Goal: Check status: Check status

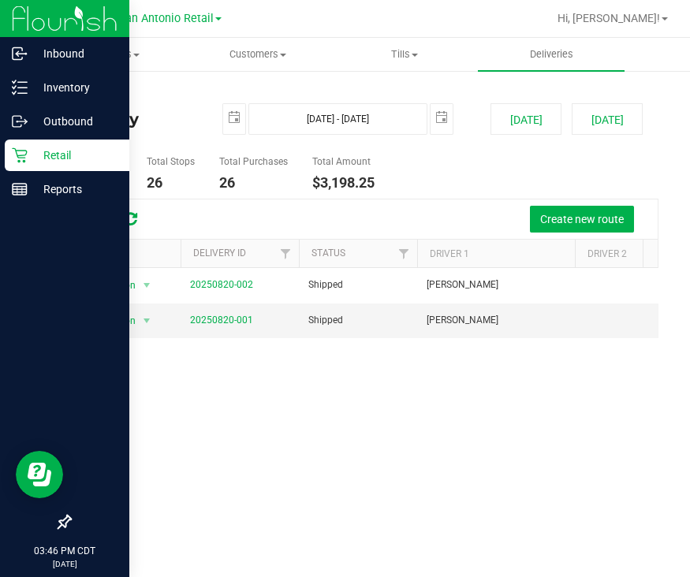
click at [32, 151] on p "Retail" at bounding box center [75, 155] width 95 height 19
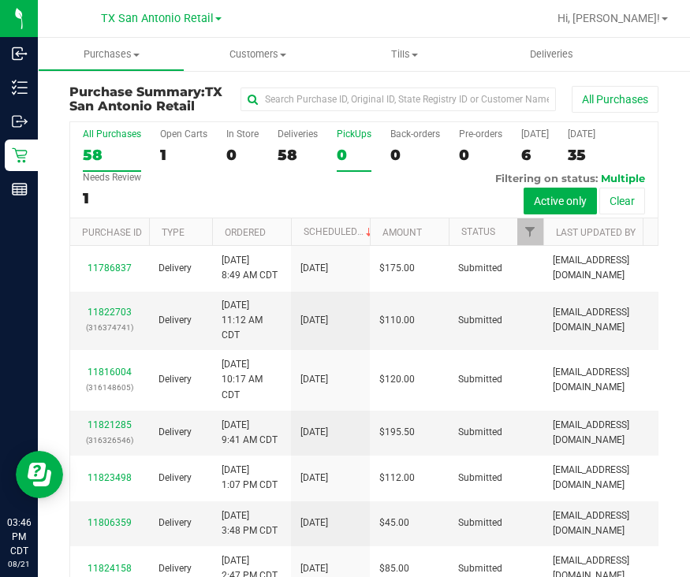
click at [360, 148] on div "0" at bounding box center [354, 155] width 35 height 18
click at [0, 0] on input "PickUps 0" at bounding box center [0, 0] width 0 height 0
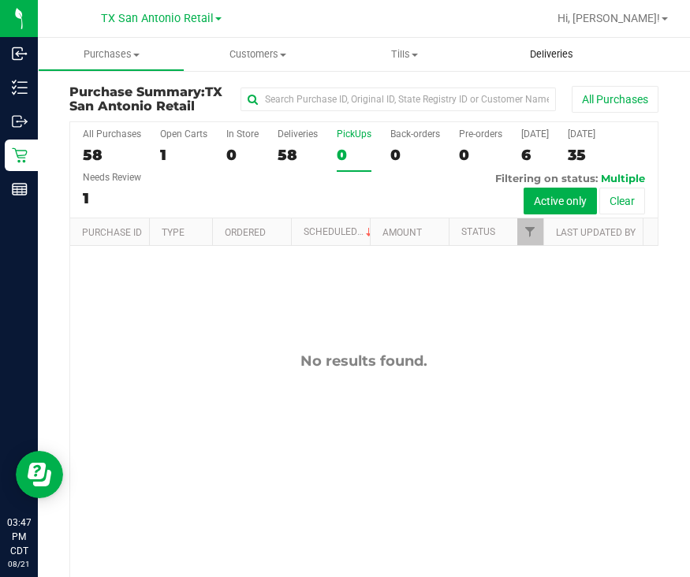
click at [551, 69] on uib-tab-heading "Deliveries" at bounding box center [551, 54] width 147 height 33
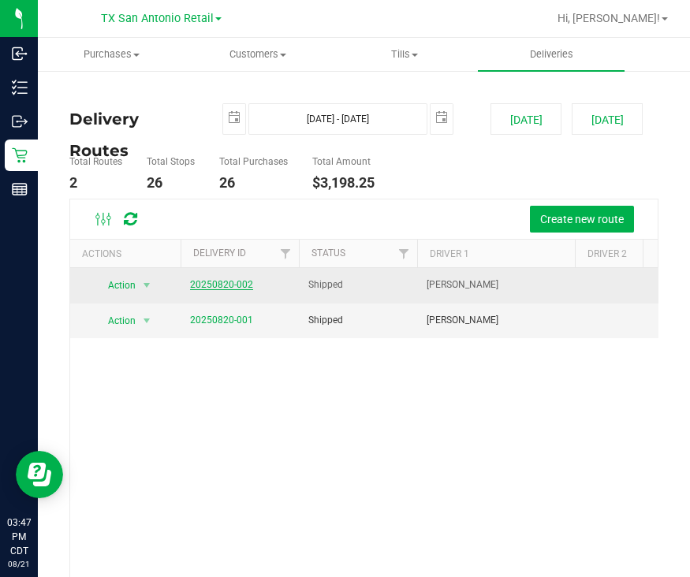
click at [241, 282] on link "20250820-002" at bounding box center [221, 284] width 63 height 11
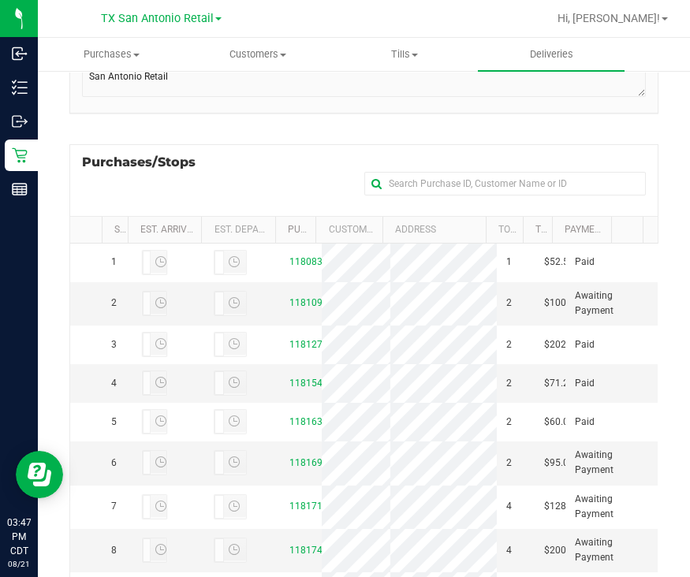
scroll to position [296, 0]
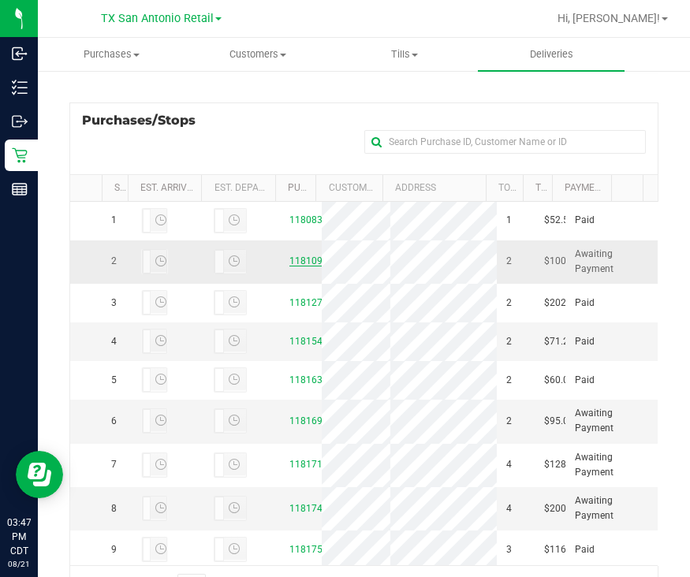
click at [290, 267] on link "11810966" at bounding box center [312, 261] width 44 height 11
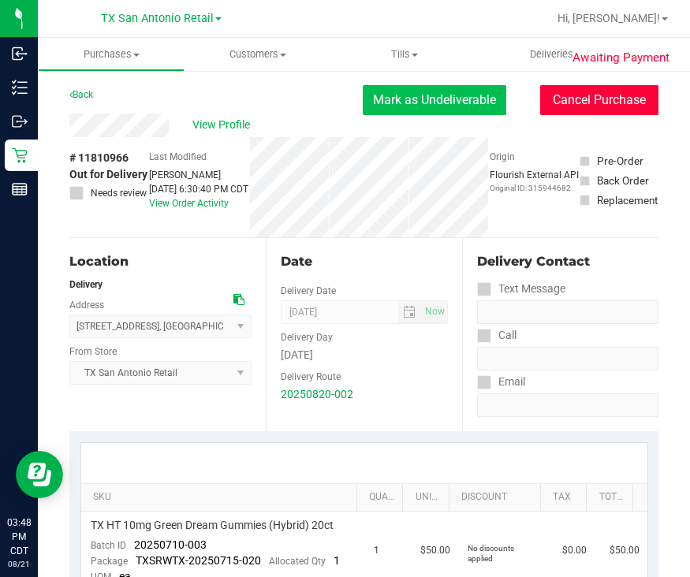
drag, startPoint x: 584, startPoint y: 96, endPoint x: 443, endPoint y: 112, distance: 142.1
click at [584, 96] on button "Cancel Purchase" at bounding box center [599, 100] width 118 height 30
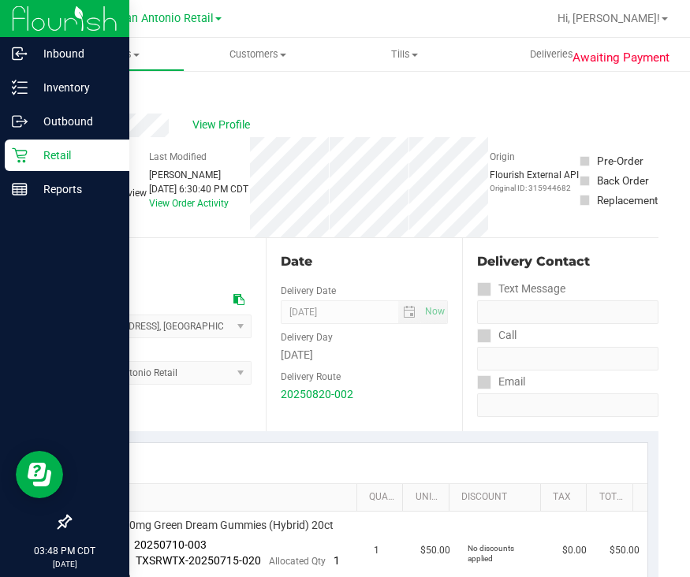
click at [24, 158] on icon at bounding box center [19, 155] width 15 height 15
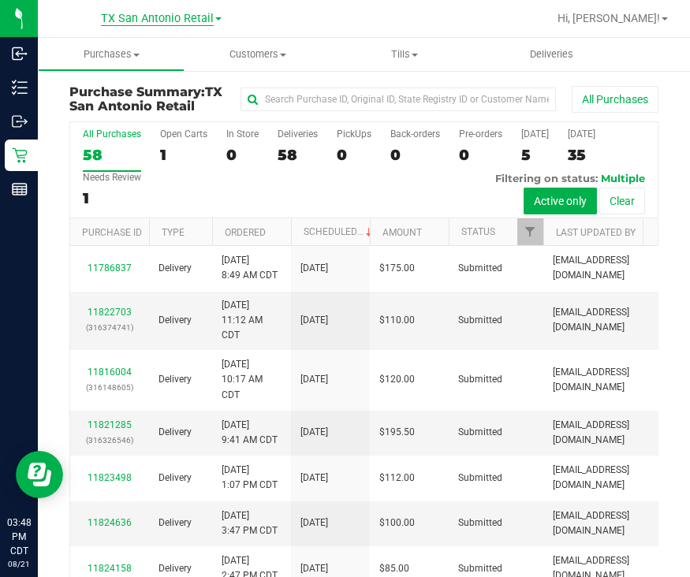
click at [166, 25] on span "TX San Antonio Retail" at bounding box center [157, 19] width 113 height 14
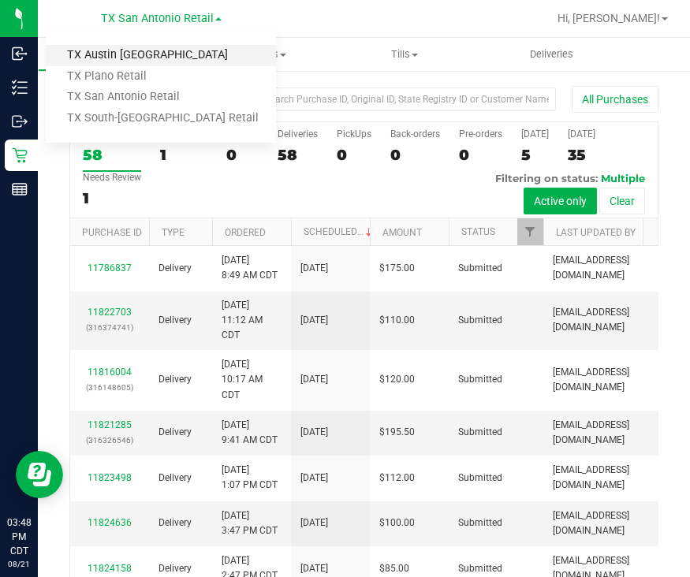
click at [161, 53] on link "TX Austin [GEOGRAPHIC_DATA]" at bounding box center [161, 55] width 230 height 21
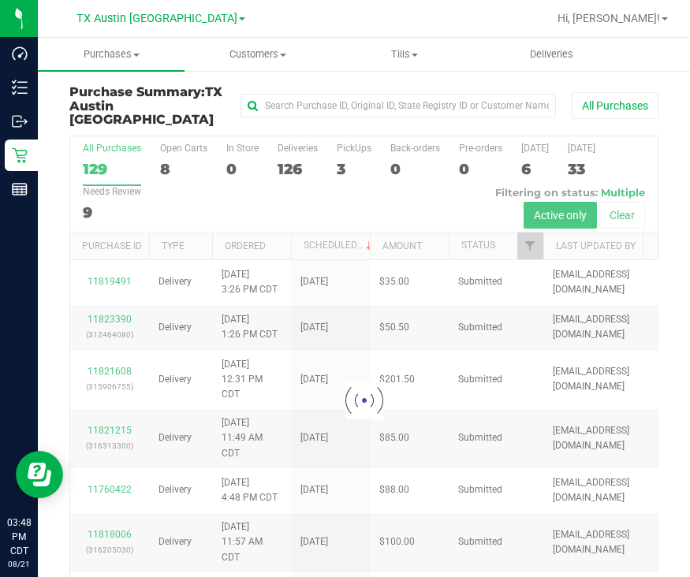
click at [353, 143] on div at bounding box center [364, 400] width 588 height 529
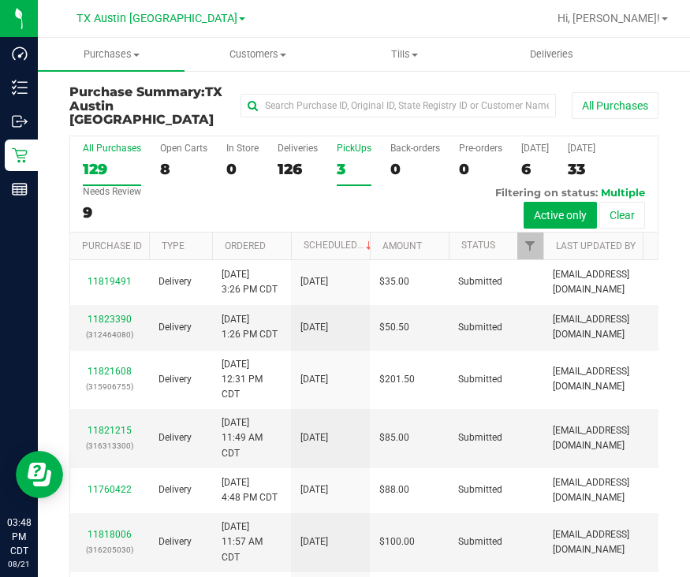
click at [342, 143] on div "PickUps" at bounding box center [354, 148] width 35 height 11
click at [0, 0] on input "PickUps 3" at bounding box center [0, 0] width 0 height 0
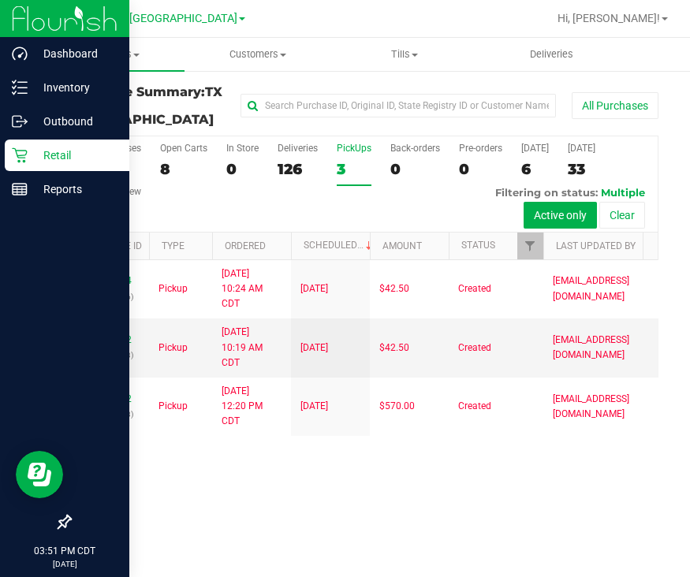
click at [24, 156] on icon at bounding box center [20, 156] width 16 height 16
click at [35, 185] on p "Reports" at bounding box center [75, 189] width 95 height 19
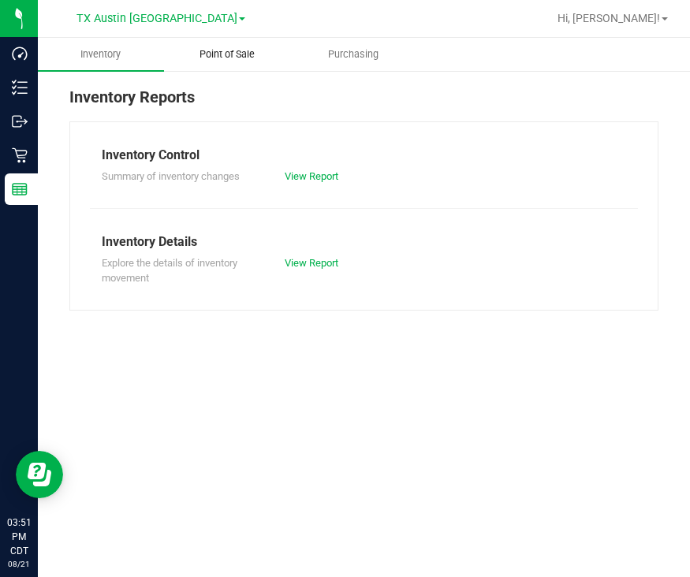
click at [222, 54] on span "Point of Sale" at bounding box center [227, 54] width 98 height 14
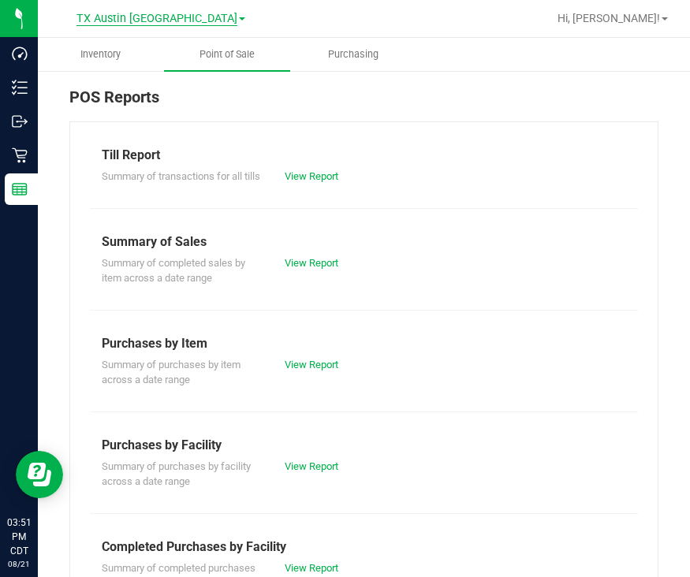
click at [161, 13] on span "TX Austin [GEOGRAPHIC_DATA]" at bounding box center [157, 19] width 161 height 14
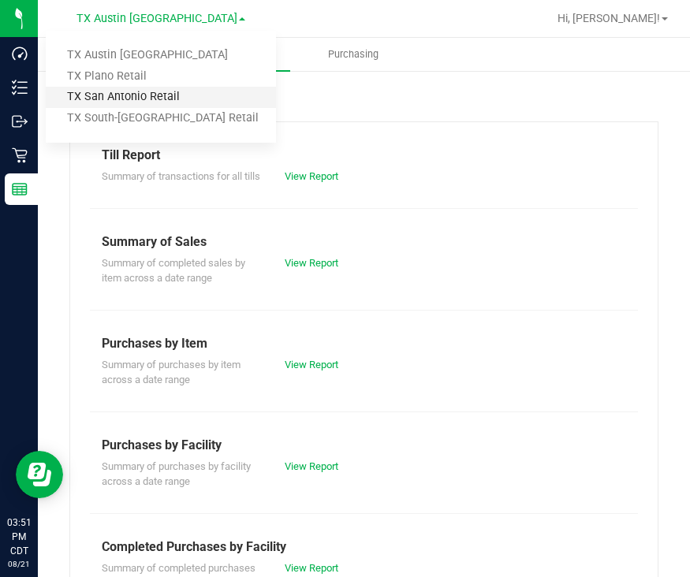
click at [176, 92] on link "TX San Antonio Retail" at bounding box center [161, 97] width 230 height 21
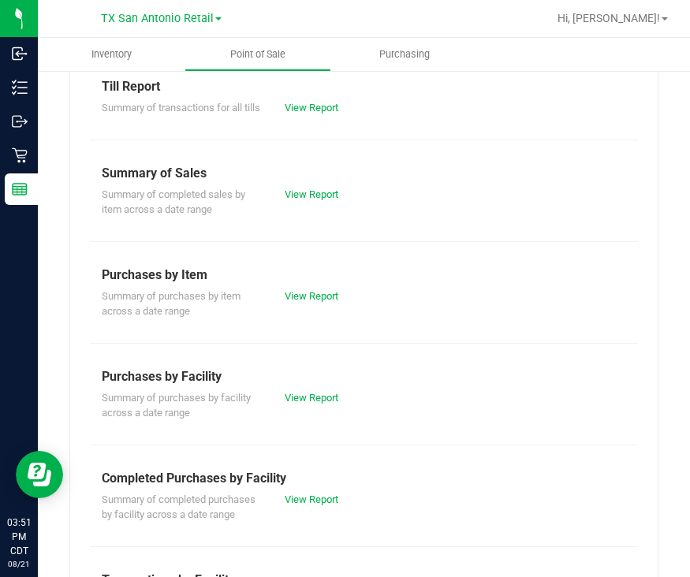
scroll to position [98, 0]
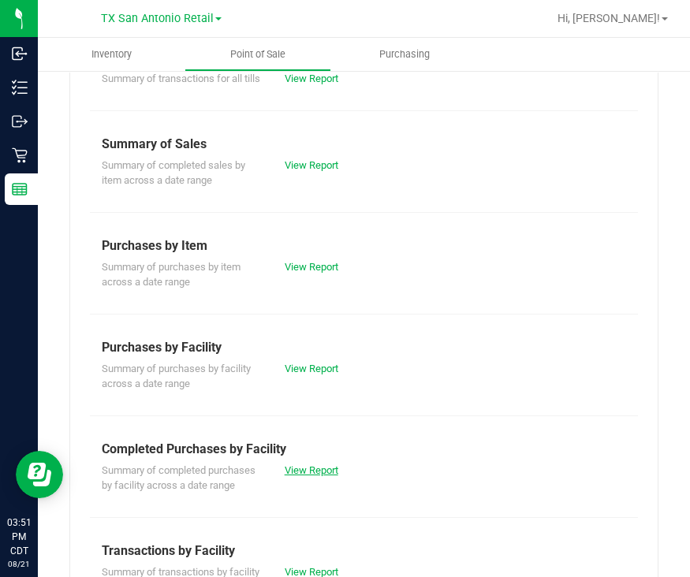
click at [298, 476] on link "View Report" at bounding box center [312, 471] width 54 height 12
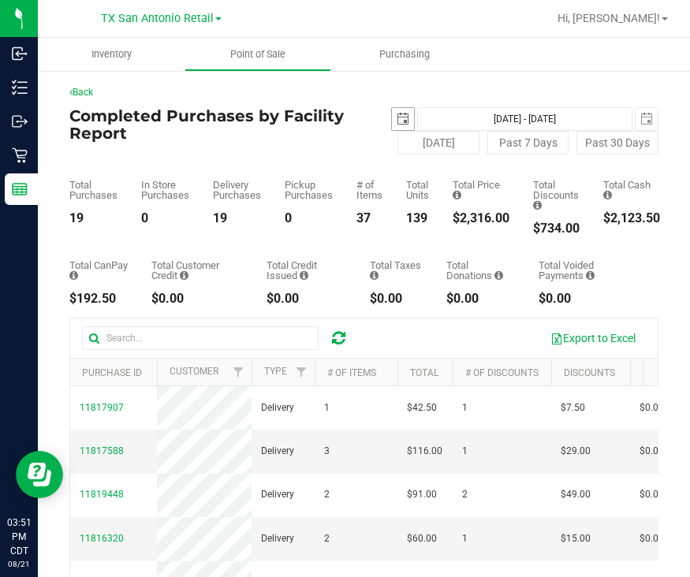
click at [397, 113] on span "select" at bounding box center [403, 119] width 13 height 13
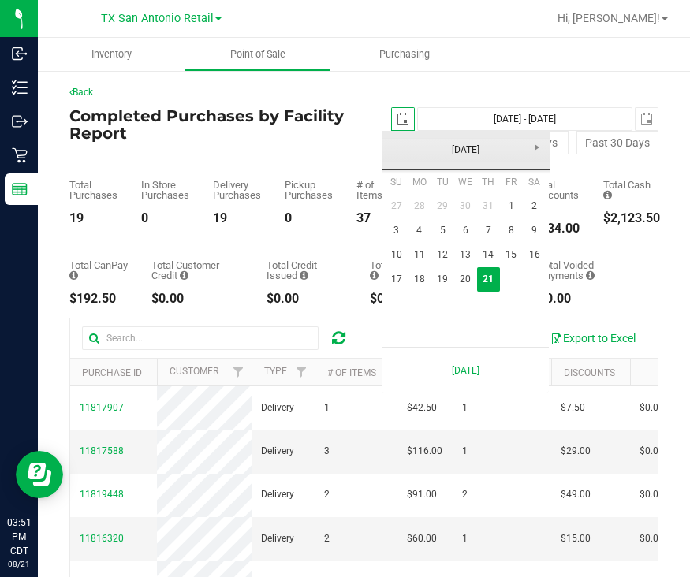
scroll to position [0, 39]
click at [462, 271] on link "20" at bounding box center [465, 279] width 23 height 24
type input "[DATE]"
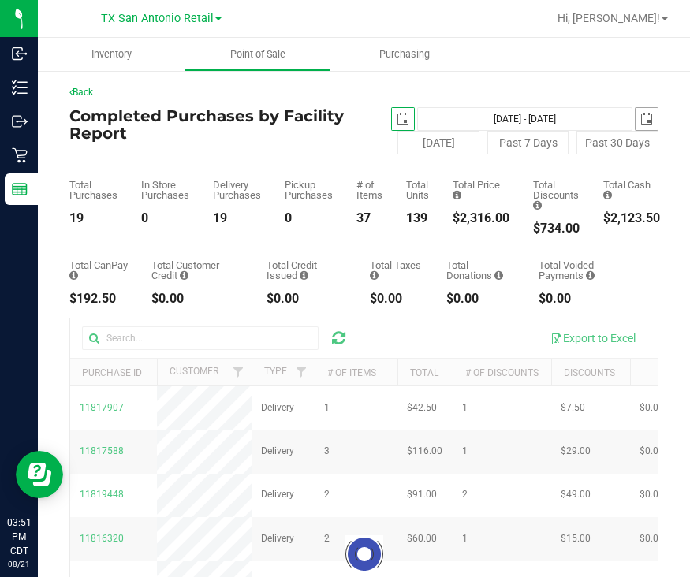
click at [641, 116] on span "select" at bounding box center [647, 119] width 13 height 13
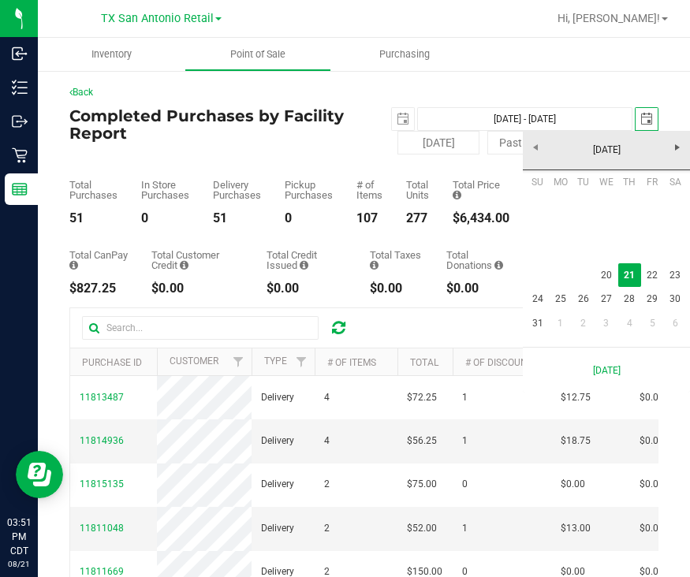
scroll to position [0, 39]
click at [615, 271] on link "20" at bounding box center [606, 275] width 23 height 24
type input "[DATE] - [DATE]"
type input "[DATE]"
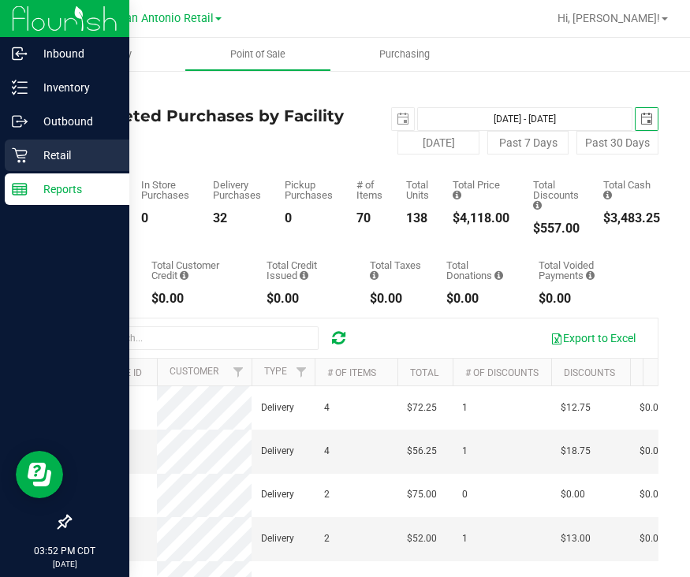
click at [24, 151] on icon at bounding box center [20, 156] width 16 height 16
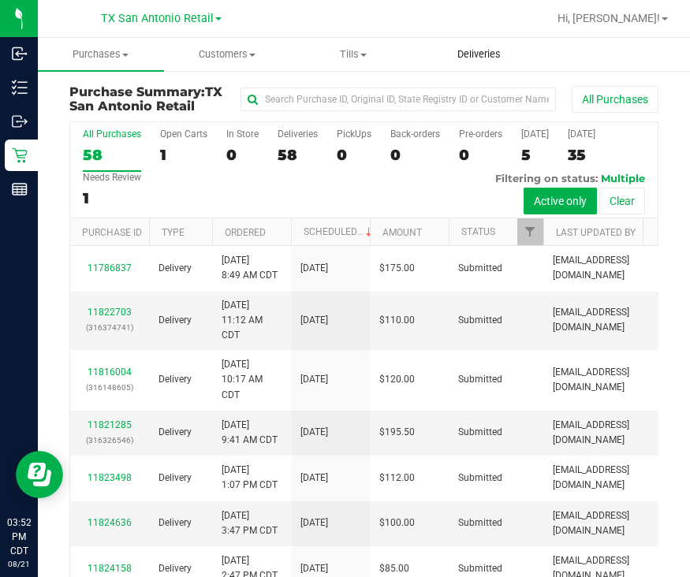
click at [458, 53] on span "Deliveries" at bounding box center [479, 54] width 86 height 14
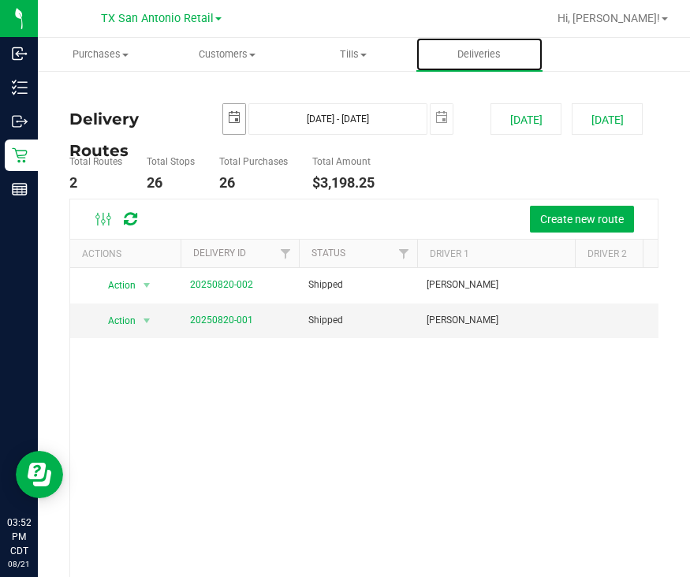
click at [233, 125] on span "select" at bounding box center [234, 118] width 22 height 28
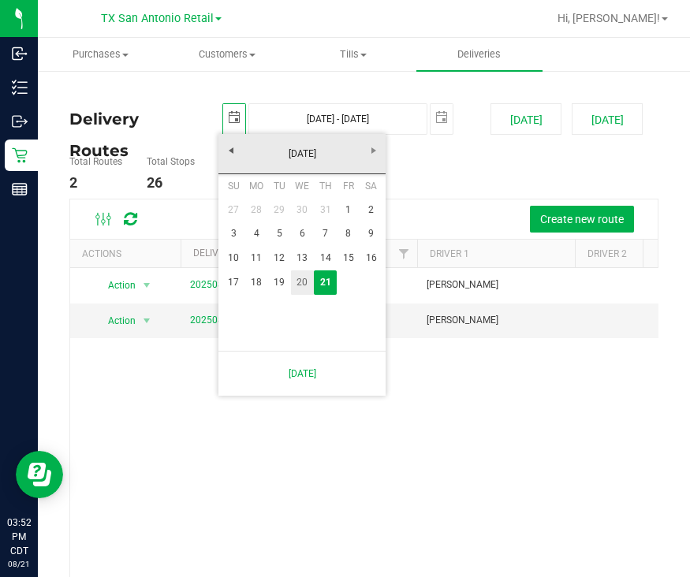
click at [301, 278] on link "20" at bounding box center [302, 283] width 23 height 24
type input "[DATE]"
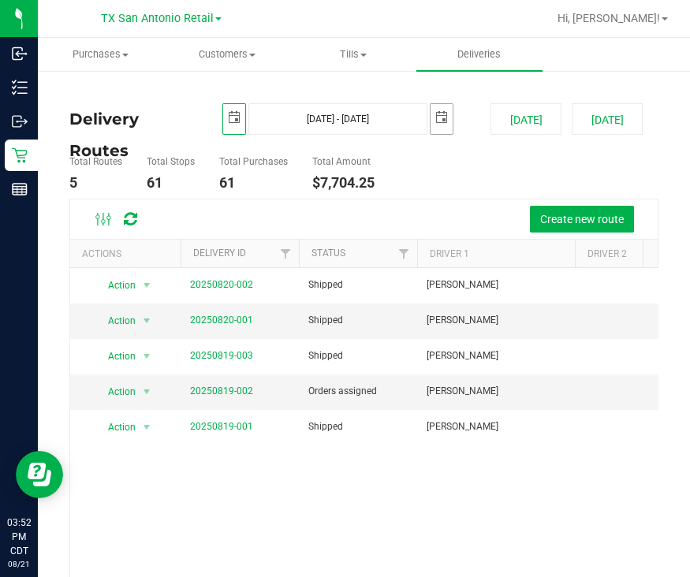
click at [435, 123] on span "select" at bounding box center [441, 117] width 13 height 13
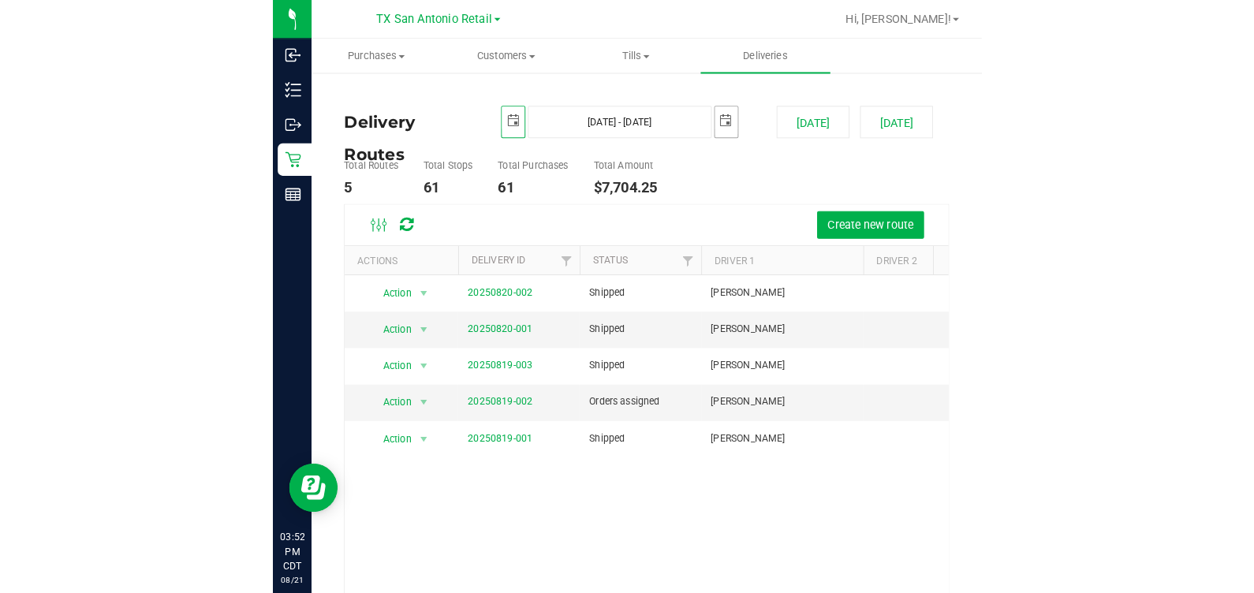
scroll to position [0, 39]
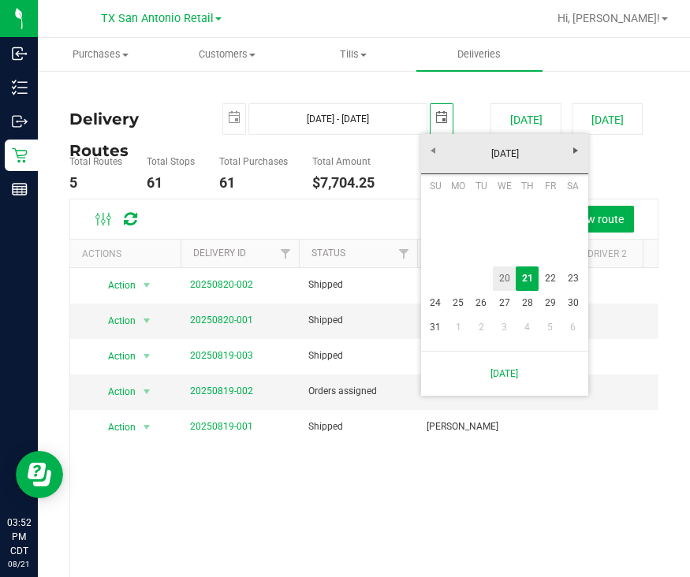
click at [501, 275] on link "20" at bounding box center [504, 279] width 23 height 24
type input "[DATE] - [DATE]"
type input "[DATE]"
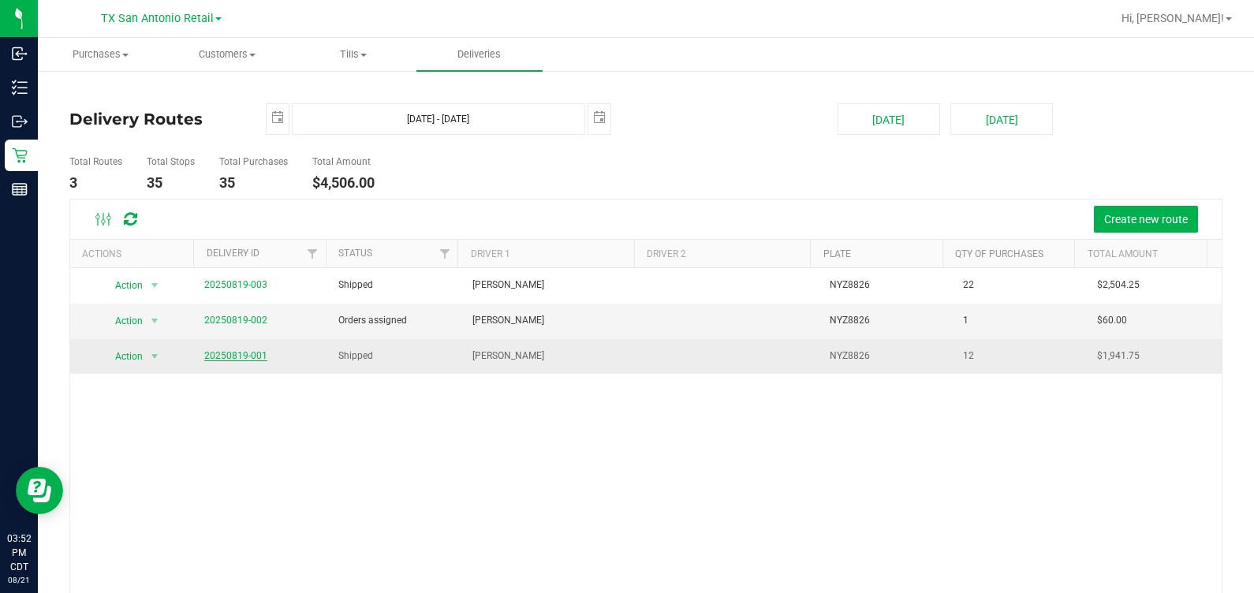
click at [249, 360] on link "20250819-001" at bounding box center [235, 355] width 63 height 11
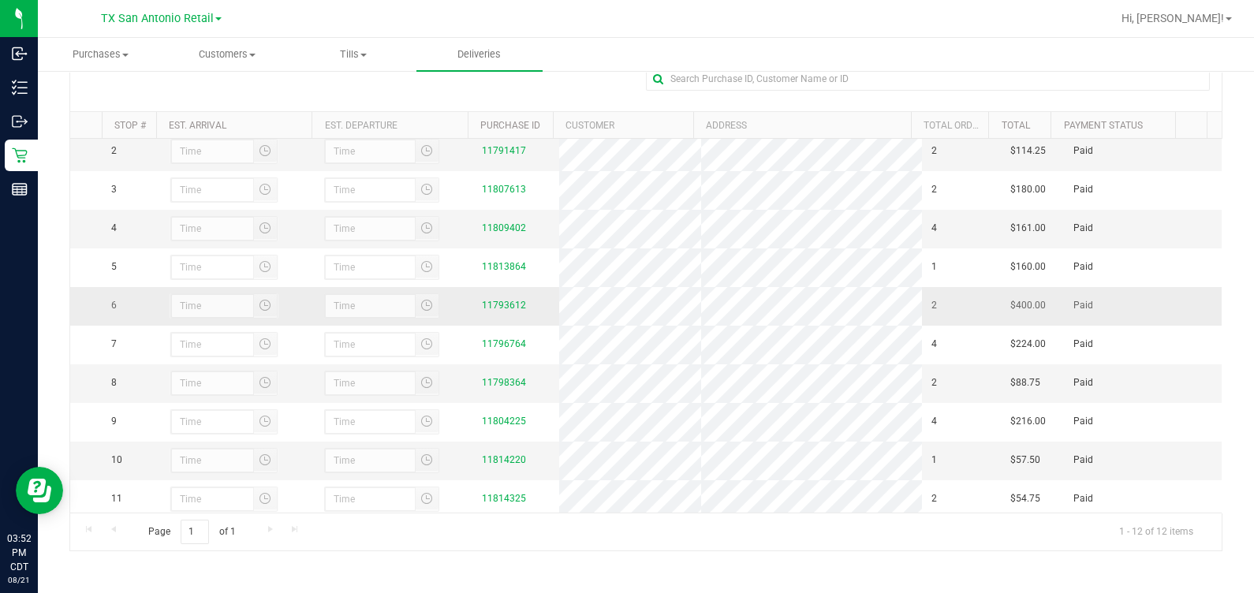
scroll to position [86, 0]
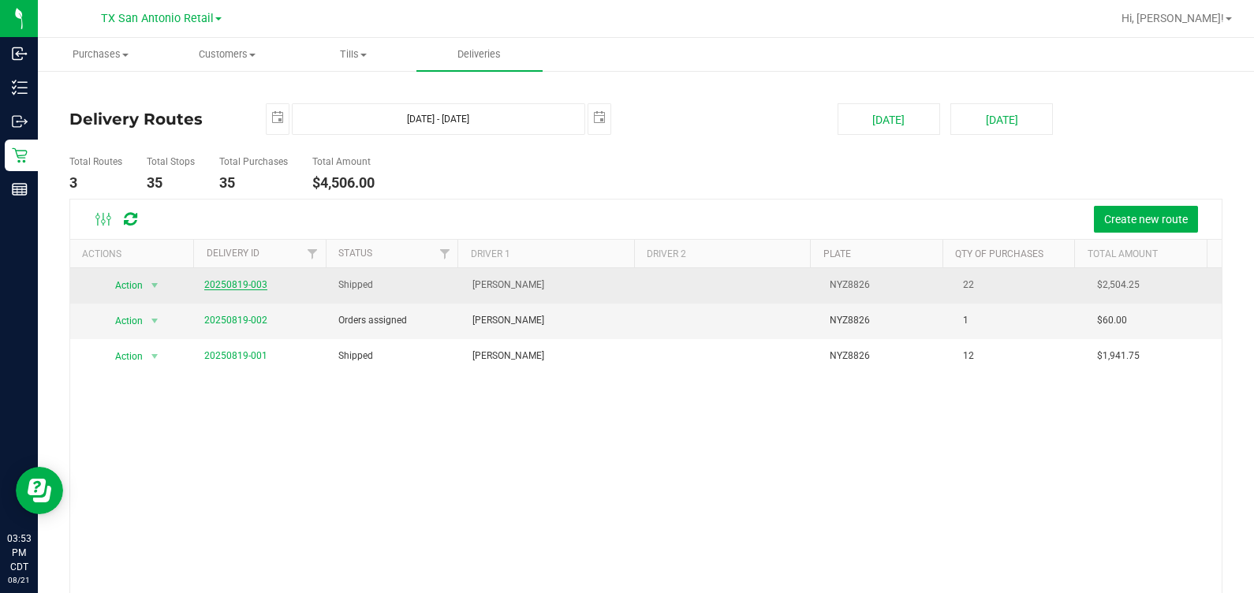
click at [224, 279] on link "20250819-003" at bounding box center [235, 284] width 63 height 11
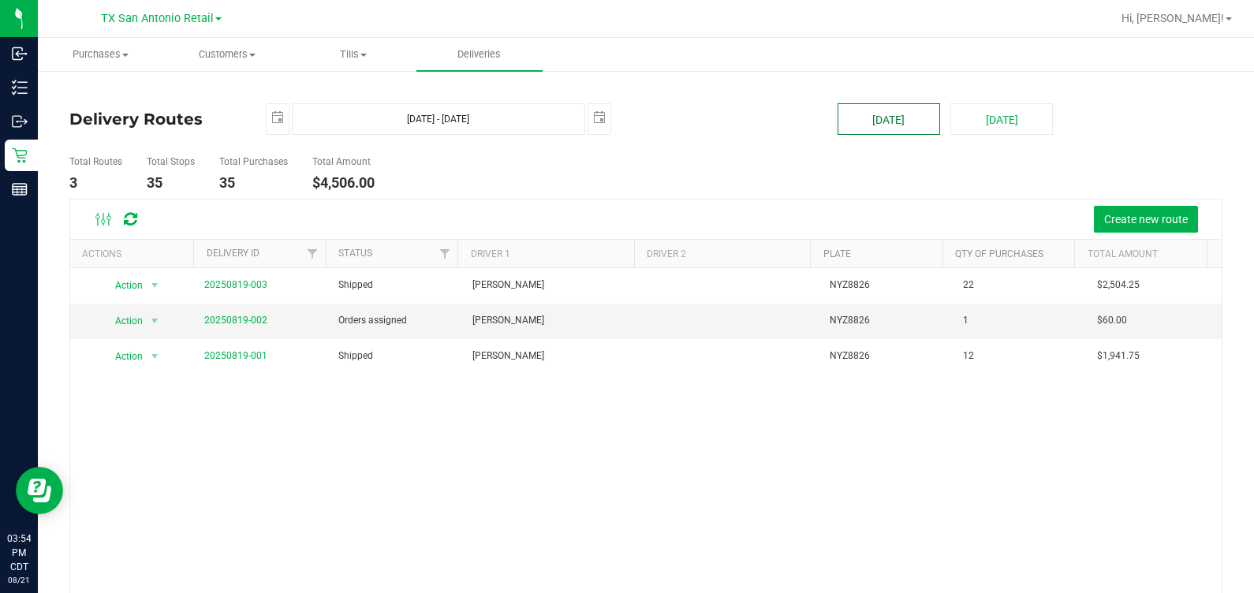
click at [689, 111] on button "[DATE]" at bounding box center [889, 119] width 103 height 32
type input "[DATE] - [DATE]"
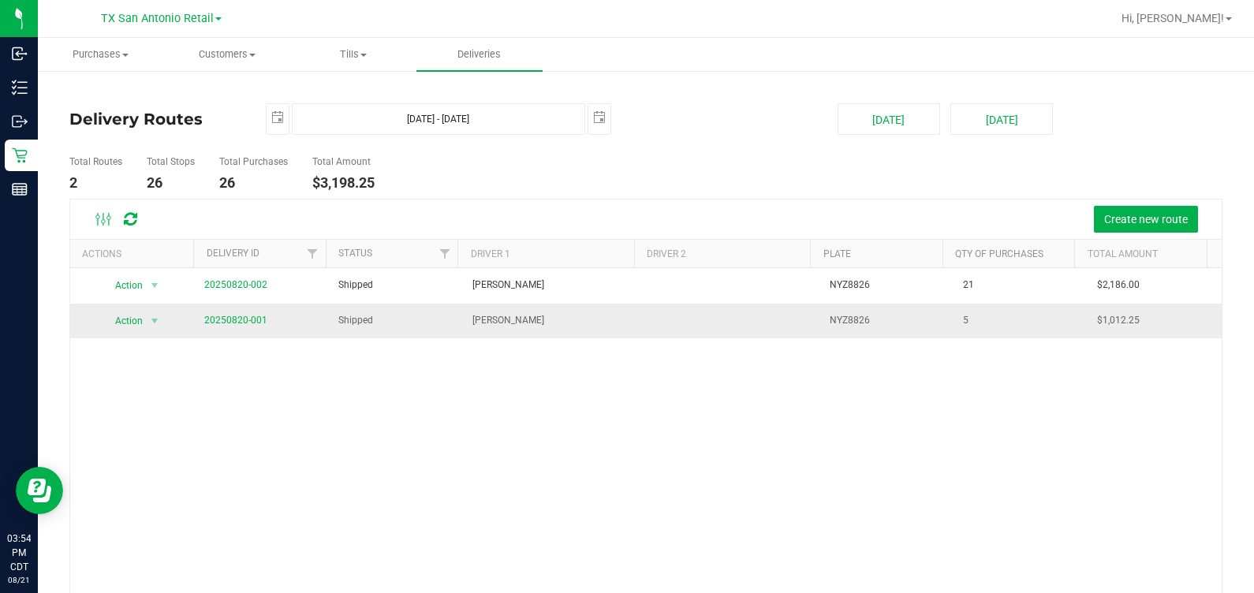
click at [245, 313] on span "20250820-001" at bounding box center [235, 320] width 63 height 15
click at [249, 317] on link "20250820-001" at bounding box center [235, 320] width 63 height 11
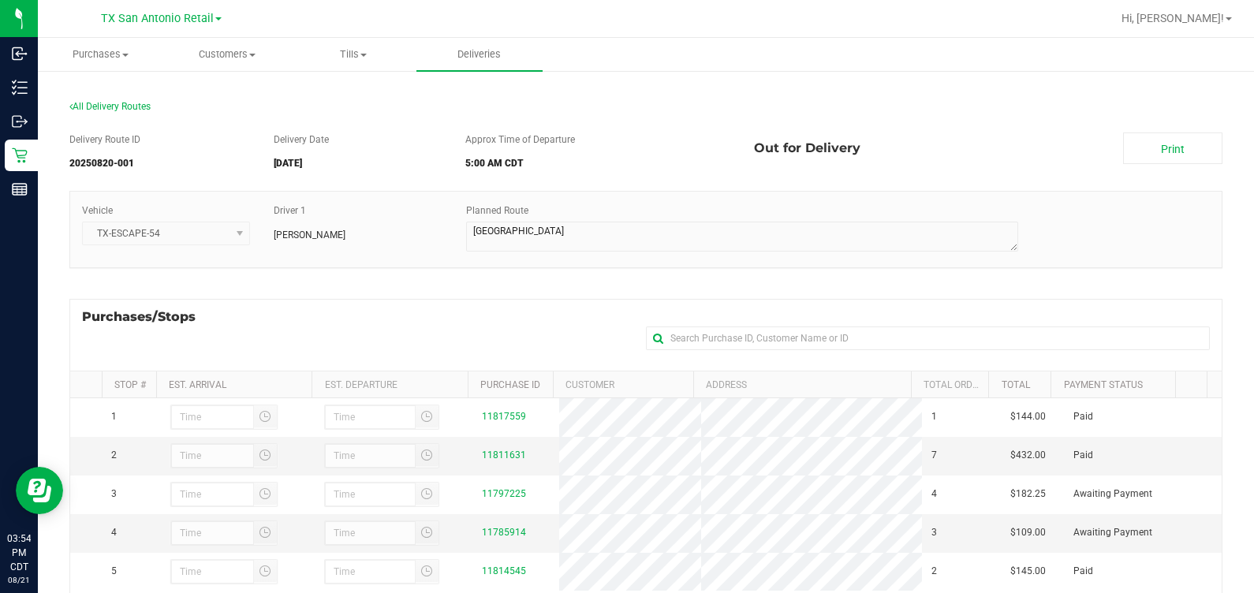
click at [423, 188] on div "Delivery Route ID 20250820-001 Delivery Date [DATE] Approx Time of Departure 5:…" at bounding box center [645, 472] width 1153 height 702
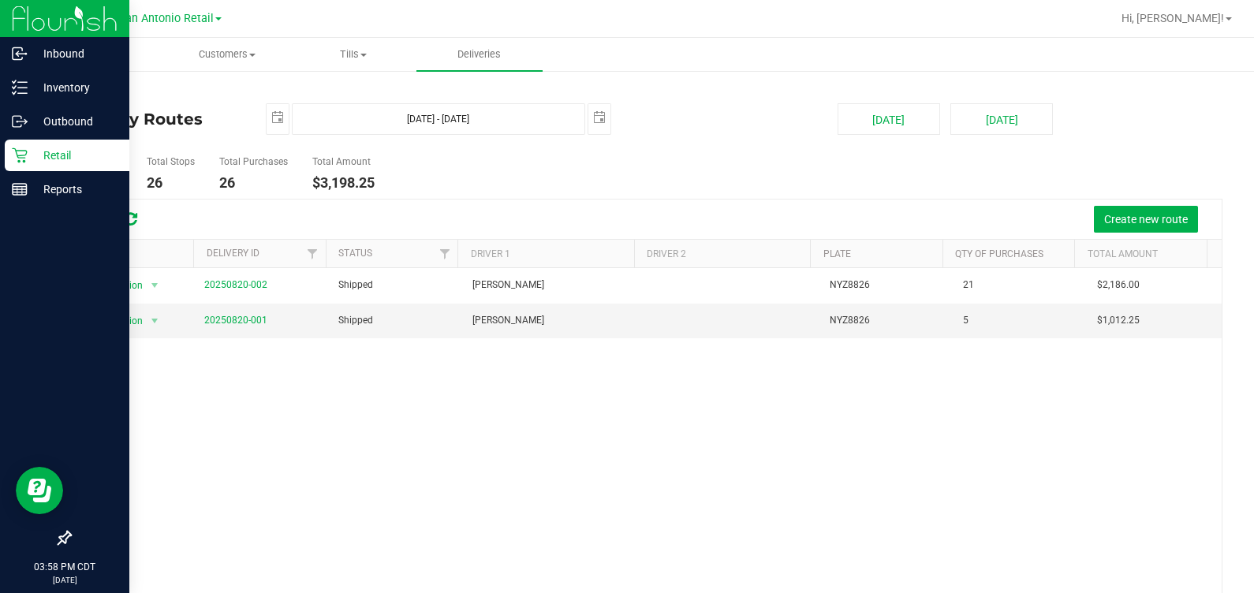
click at [47, 156] on p "Retail" at bounding box center [75, 155] width 95 height 19
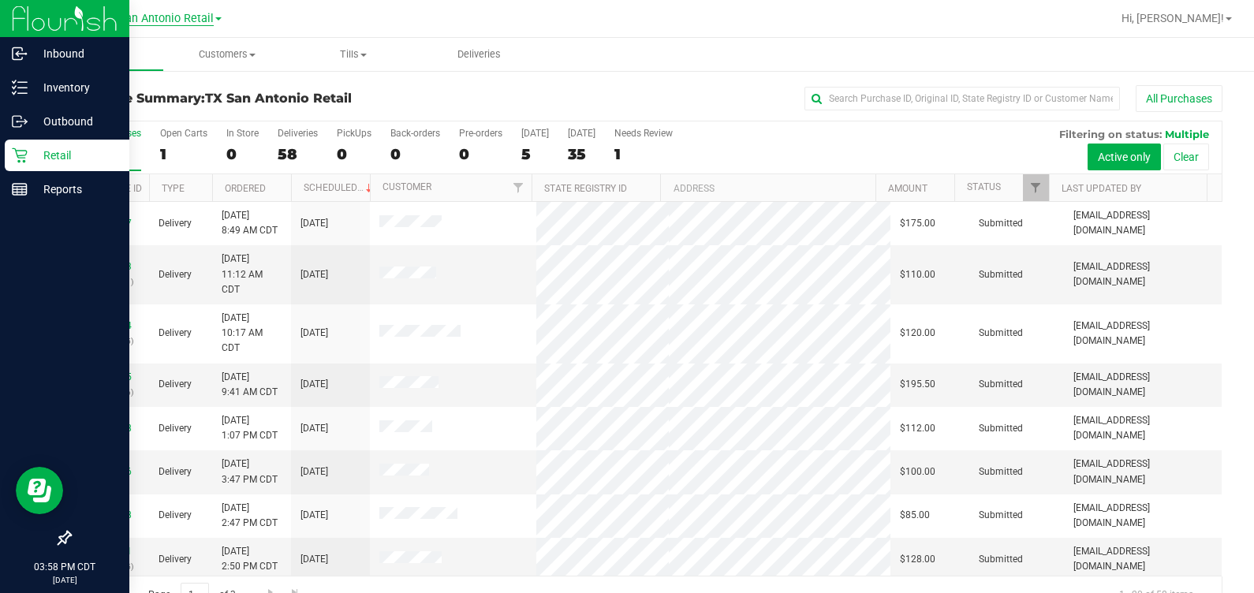
click at [154, 13] on span "TX San Antonio Retail" at bounding box center [157, 19] width 113 height 14
click at [139, 56] on link "TX Austin [GEOGRAPHIC_DATA]" at bounding box center [161, 55] width 230 height 21
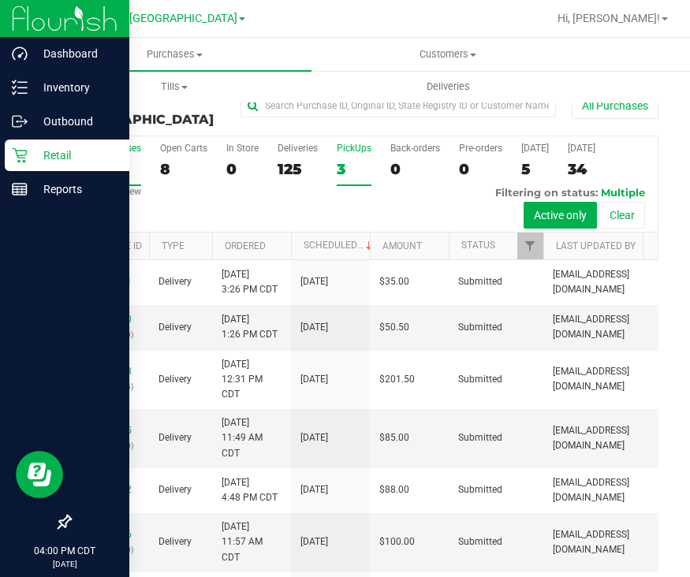
click at [346, 143] on label "PickUps 3" at bounding box center [354, 164] width 35 height 43
click at [0, 0] on input "PickUps 3" at bounding box center [0, 0] width 0 height 0
